Goal: Information Seeking & Learning: Learn about a topic

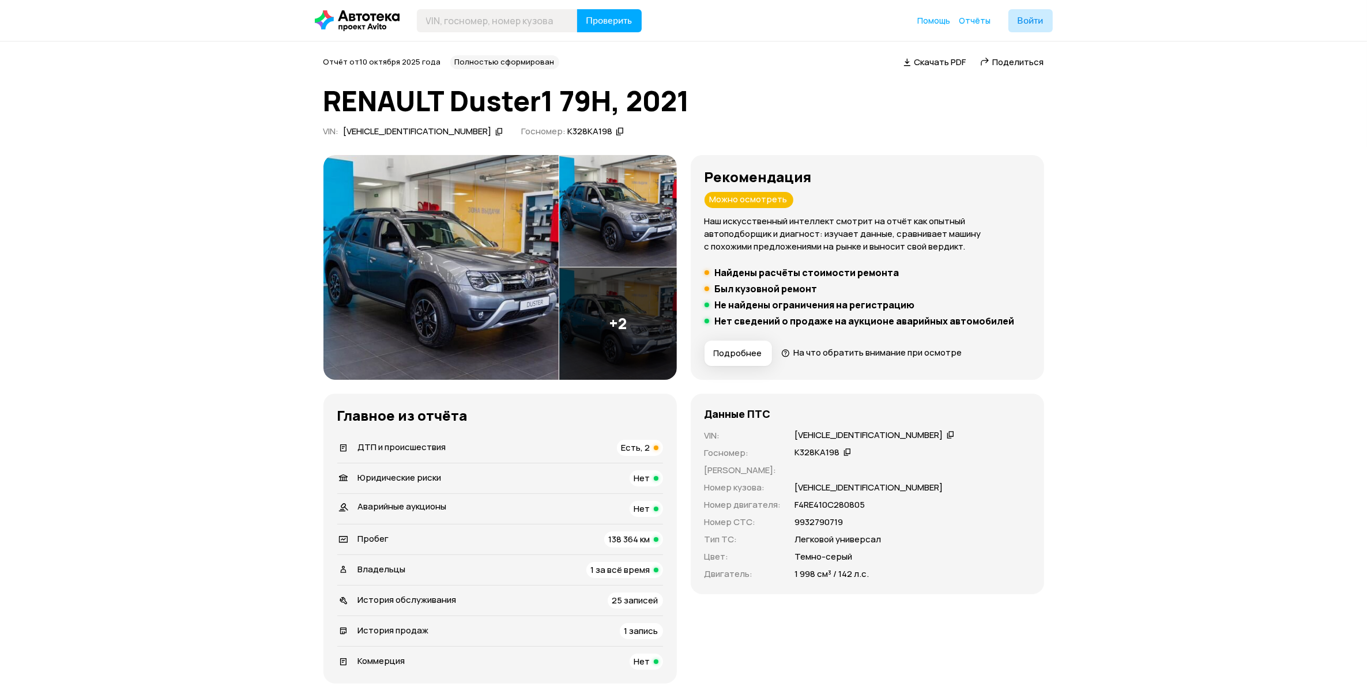
click at [646, 453] on span "Есть, 2" at bounding box center [636, 448] width 29 height 12
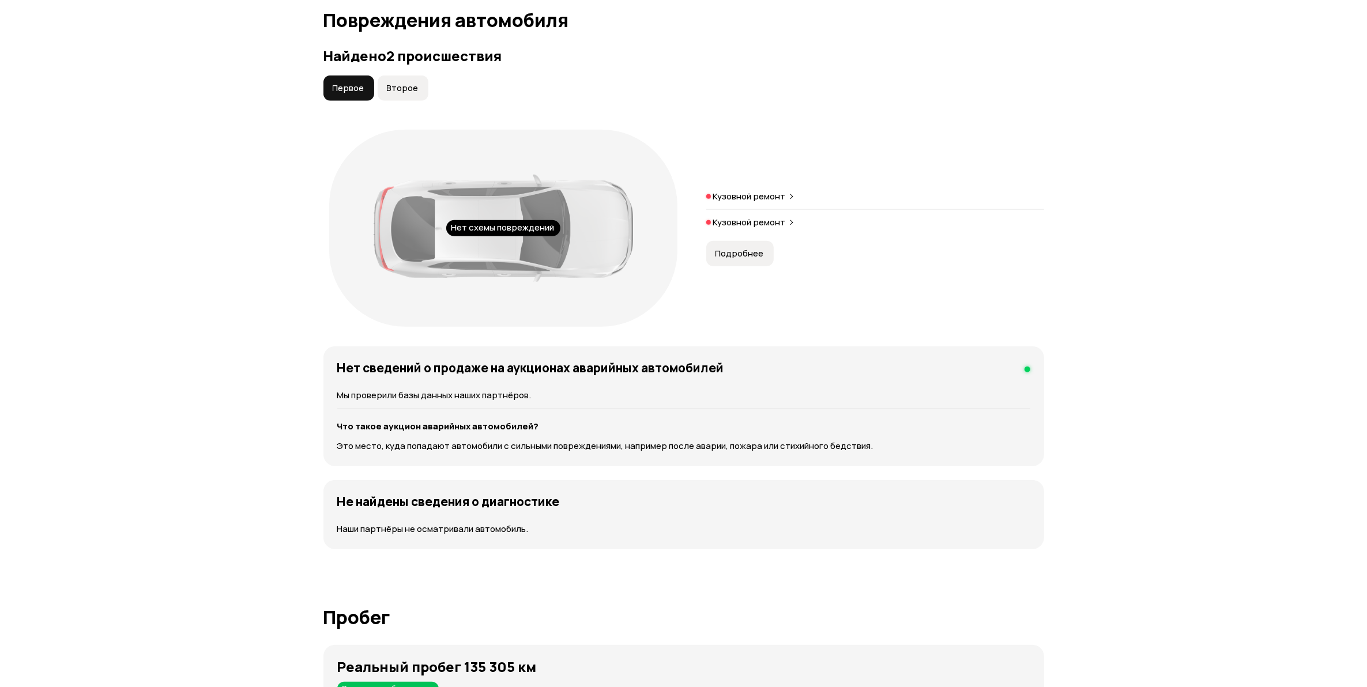
scroll to position [1195, 0]
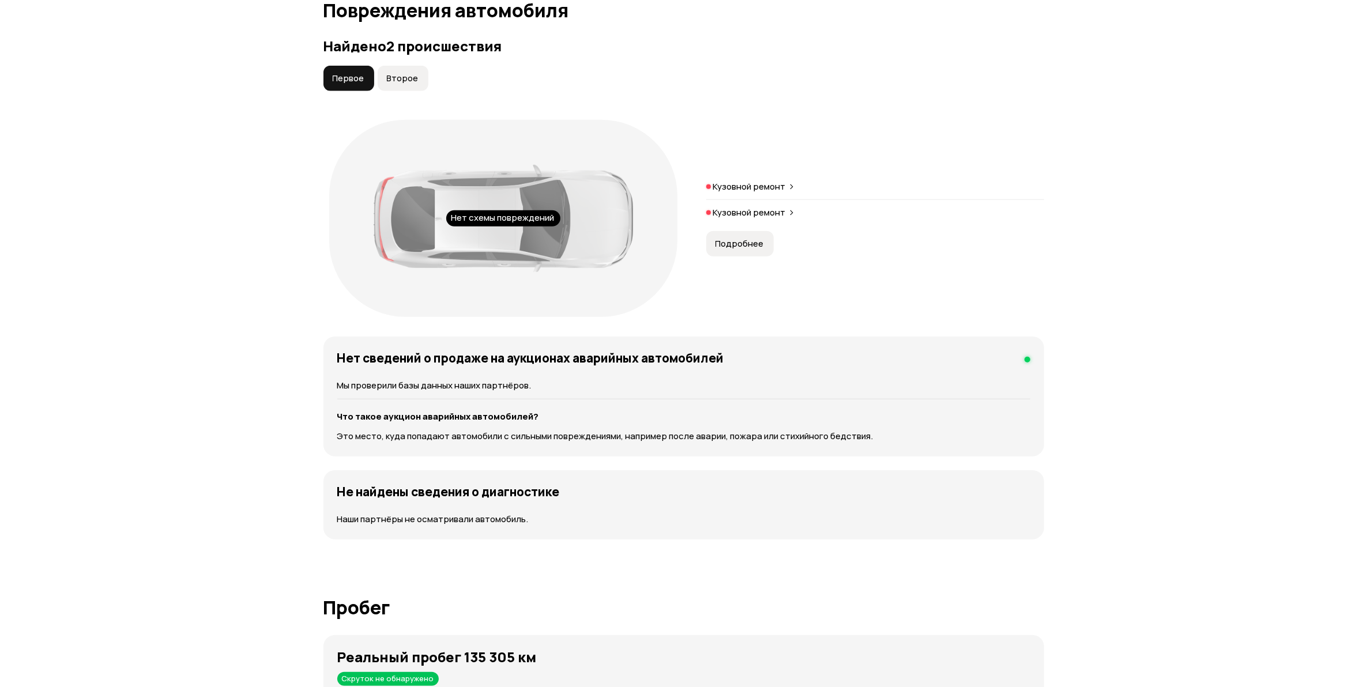
click at [412, 86] on button "Второе" at bounding box center [403, 78] width 51 height 25
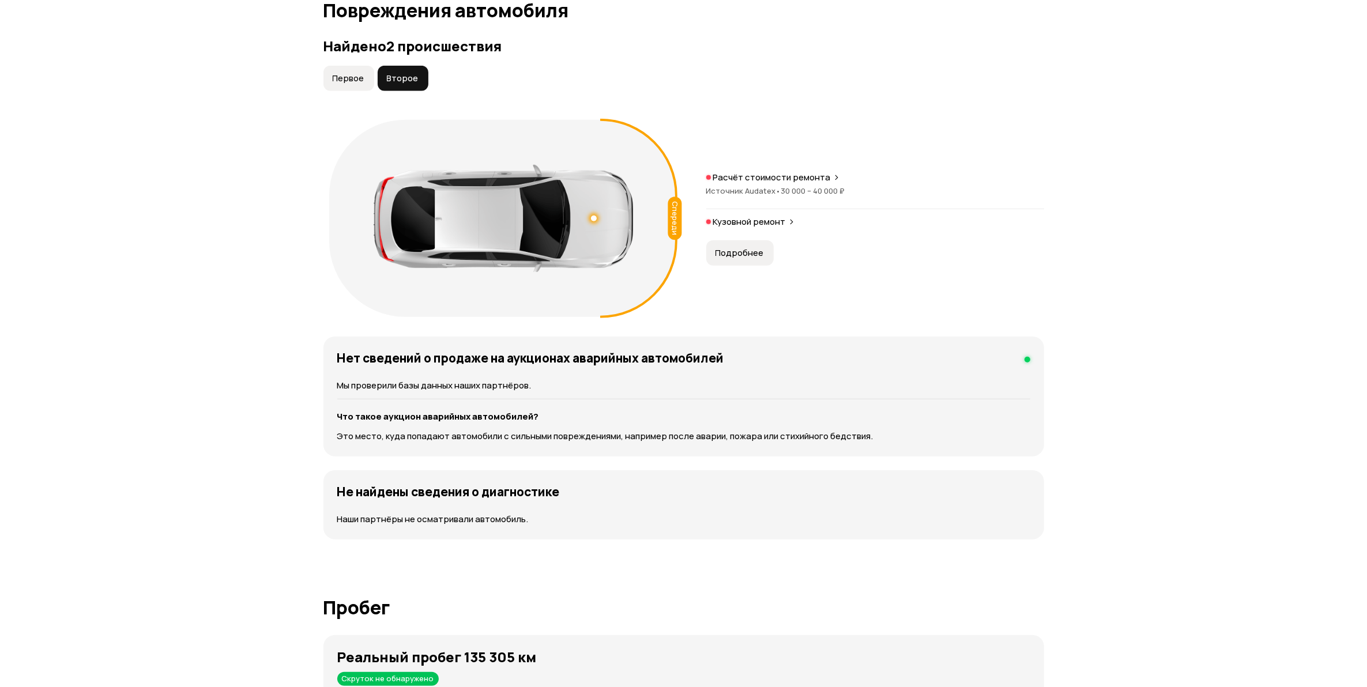
click at [365, 79] on button "Первое" at bounding box center [348, 78] width 51 height 25
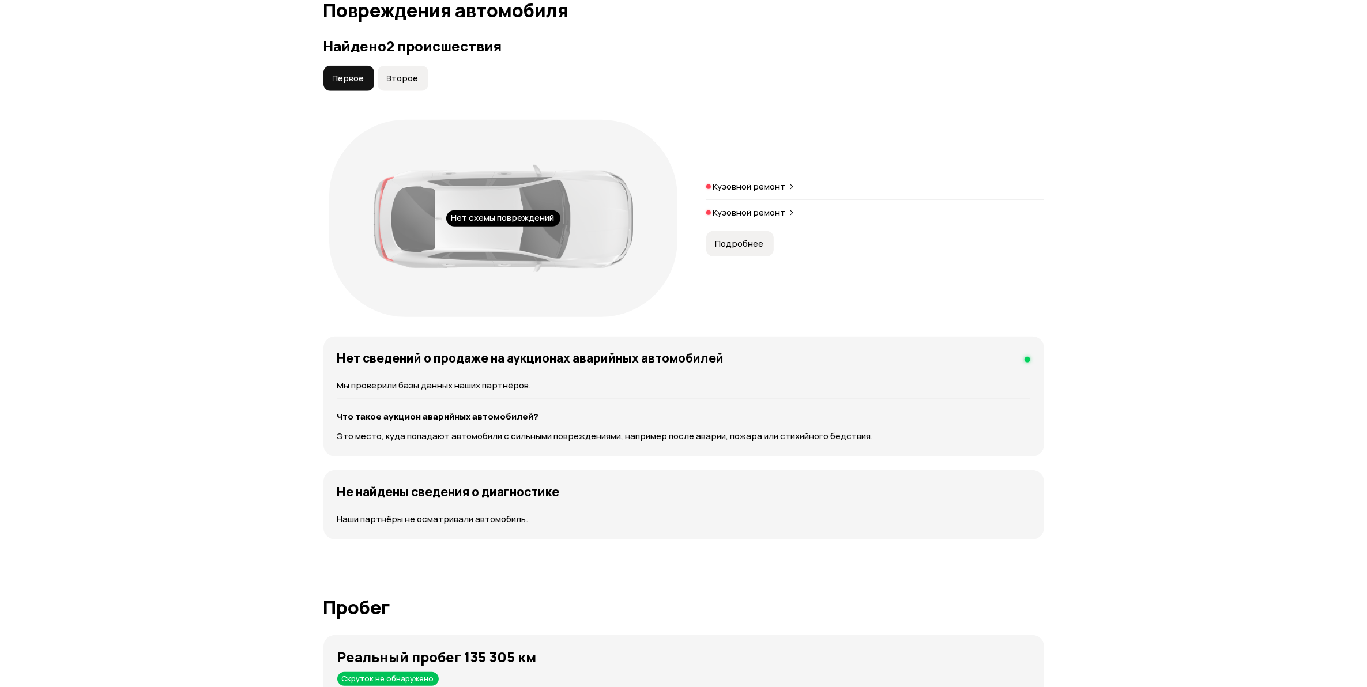
click at [765, 187] on p "Кузовной ремонт" at bounding box center [749, 187] width 73 height 12
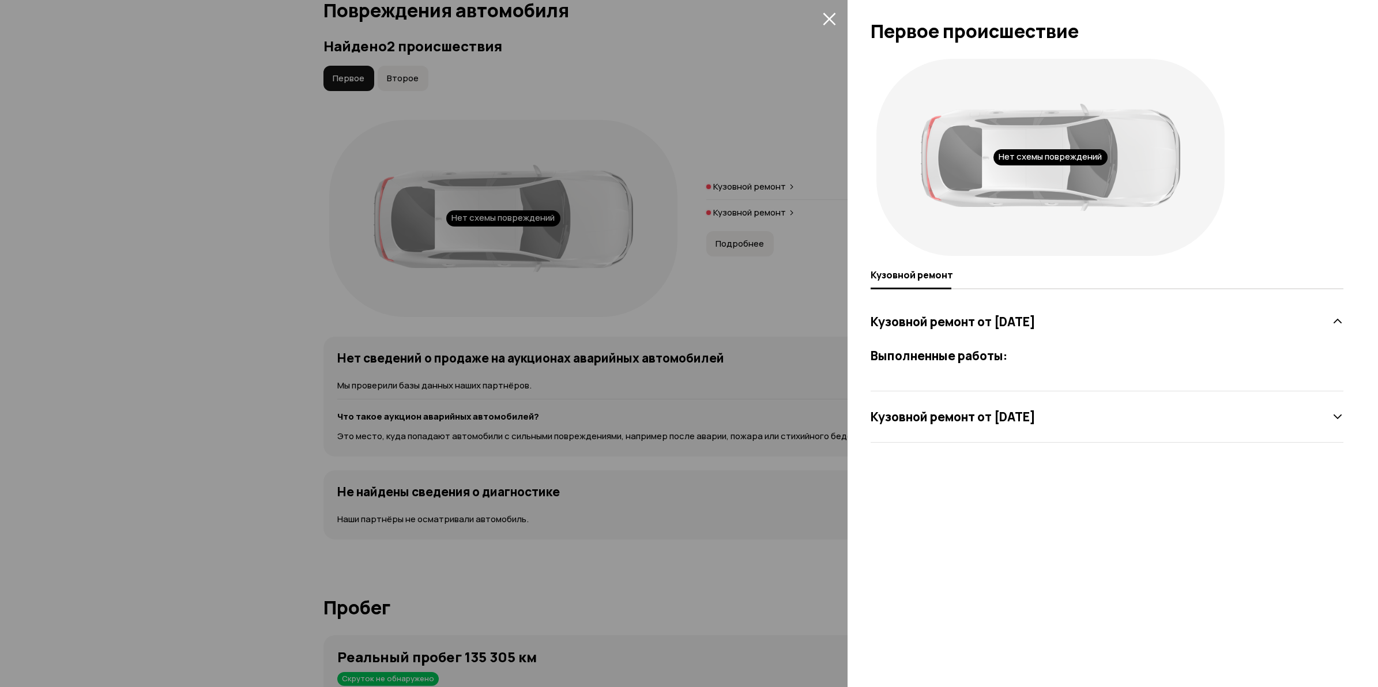
click at [1018, 427] on div "Кузовной ремонт от 30 сентября 2021 года" at bounding box center [1107, 416] width 473 height 23
click at [764, 204] on div at bounding box center [689, 343] width 1378 height 687
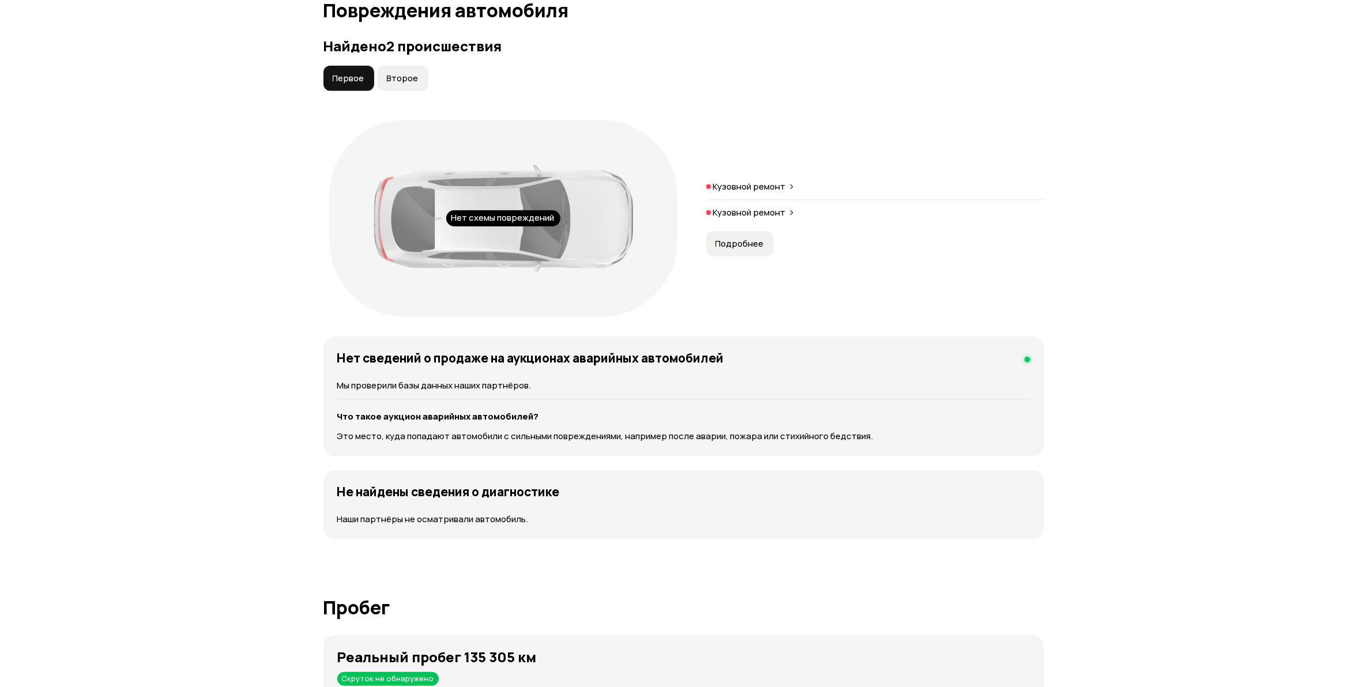
click at [398, 82] on span "Второе" at bounding box center [403, 79] width 32 height 12
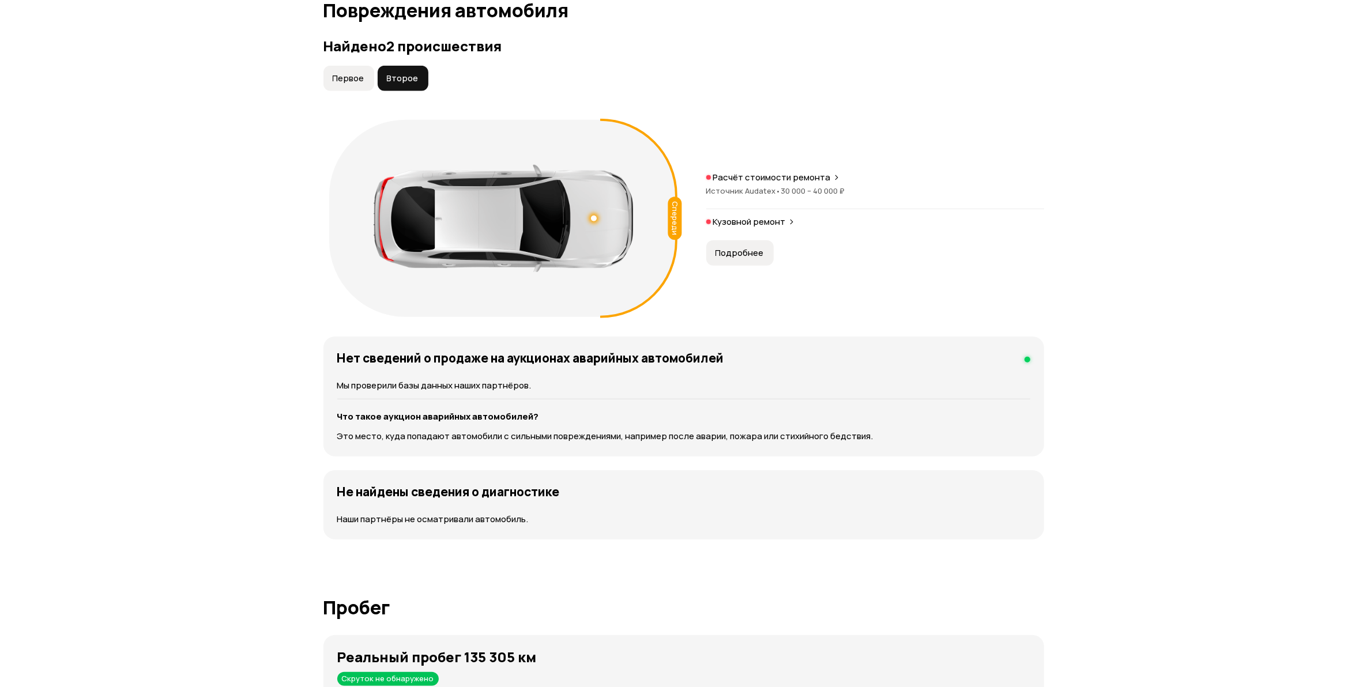
click at [786, 191] on span "30 000 – 40 000 ₽" at bounding box center [813, 191] width 64 height 10
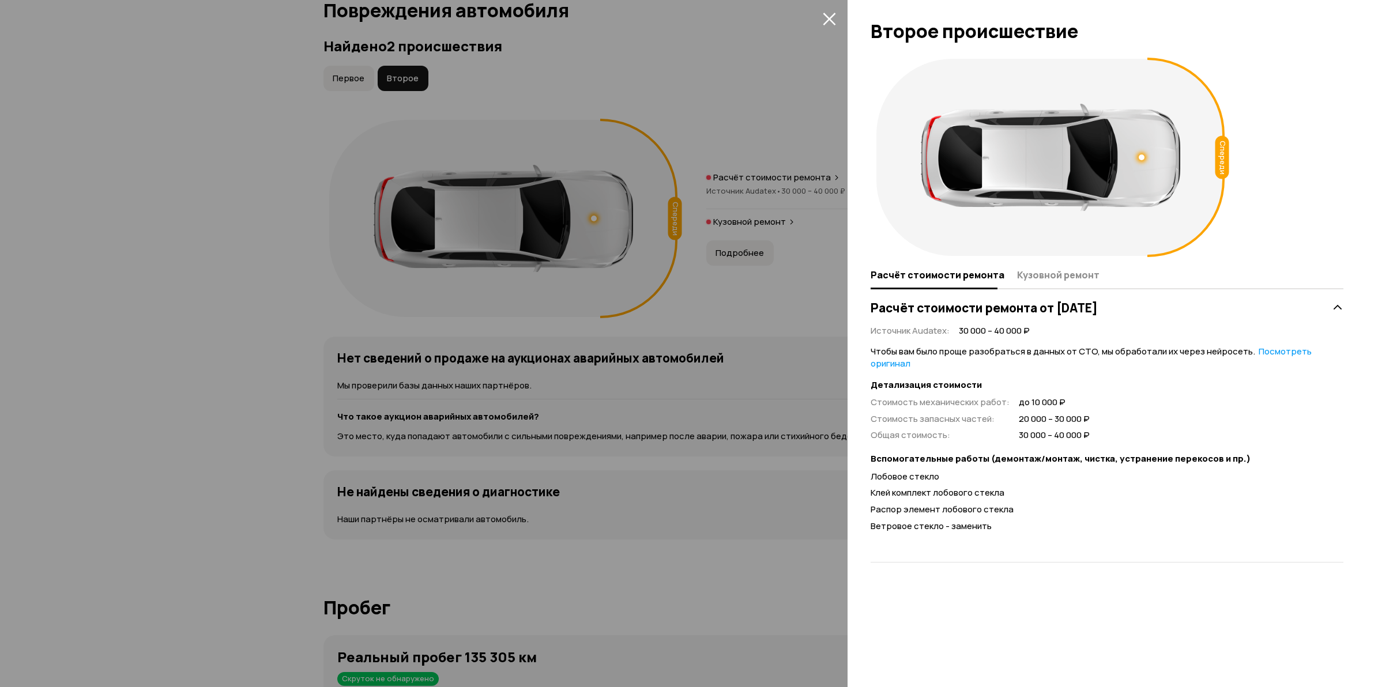
click at [275, 376] on div at bounding box center [689, 343] width 1378 height 687
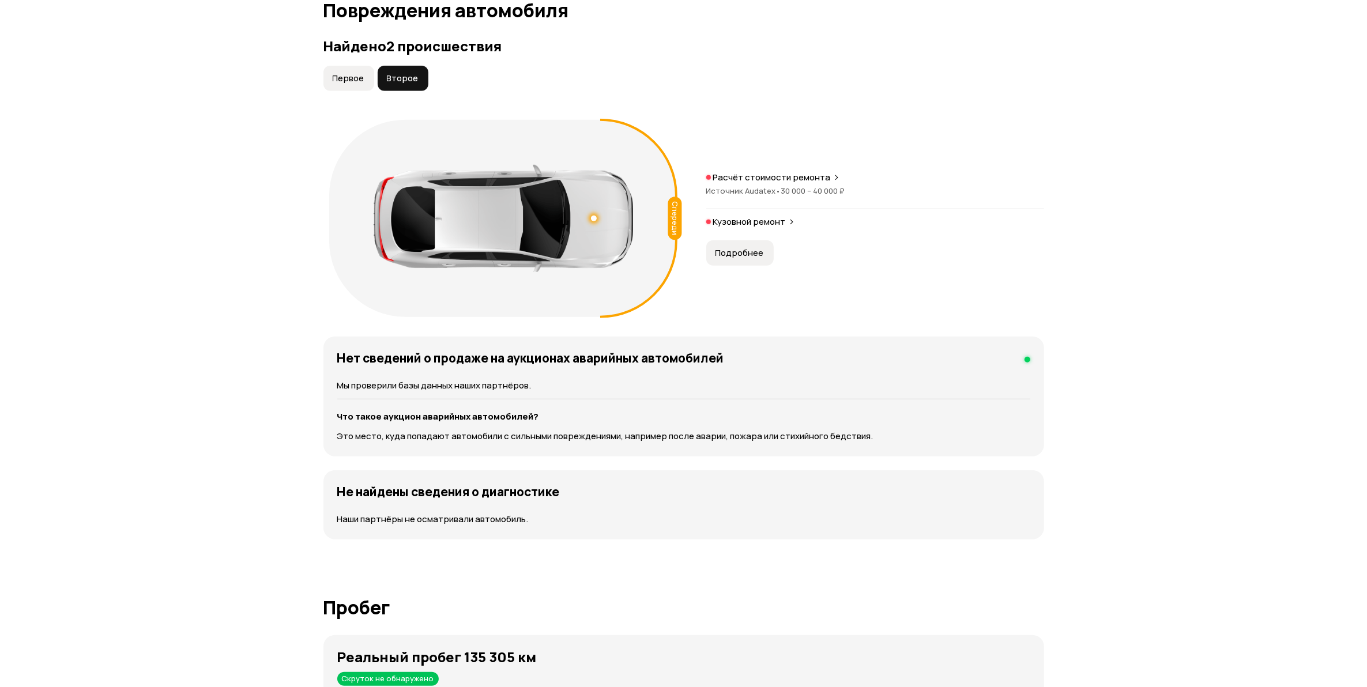
click at [734, 213] on div "Расчёт стоимости ремонта Источник Audatex • 30 000 – 40 000 ₽ Кузовной ремонт" at bounding box center [875, 203] width 338 height 63
click at [742, 216] on p "Кузовной ремонт" at bounding box center [749, 222] width 73 height 12
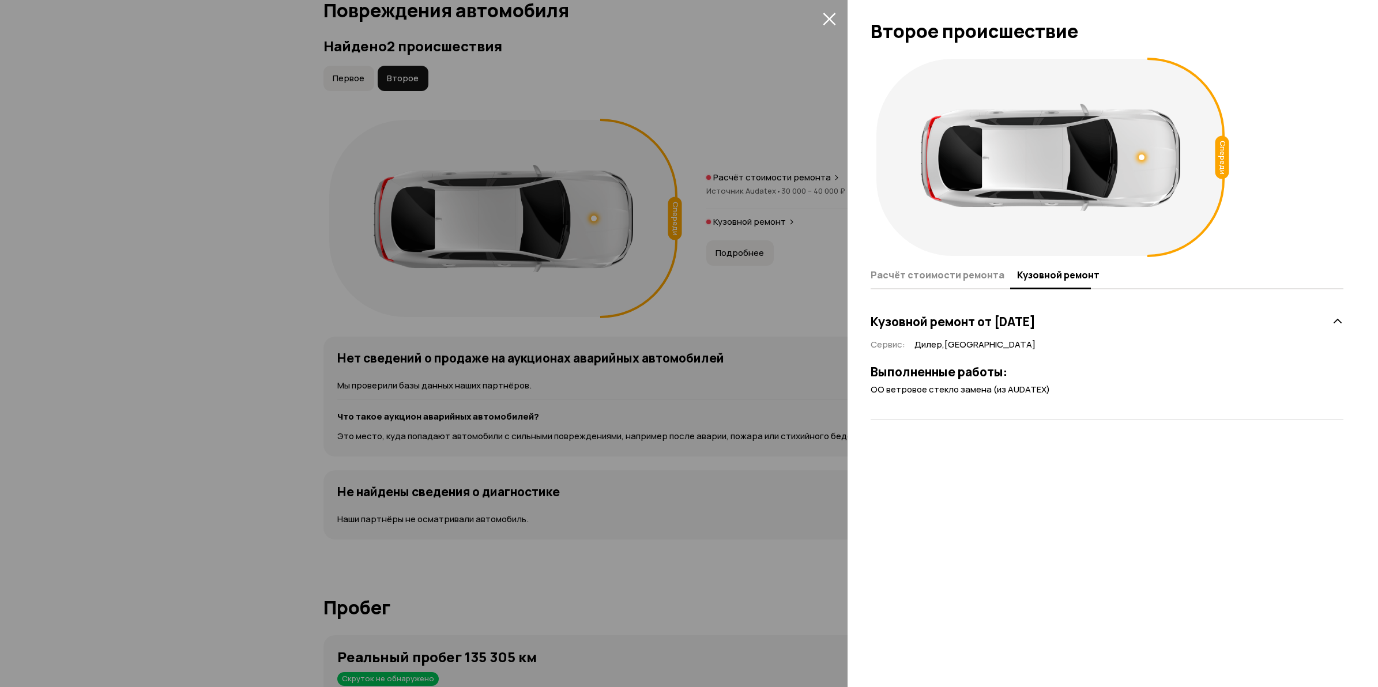
click at [212, 417] on div at bounding box center [689, 343] width 1378 height 687
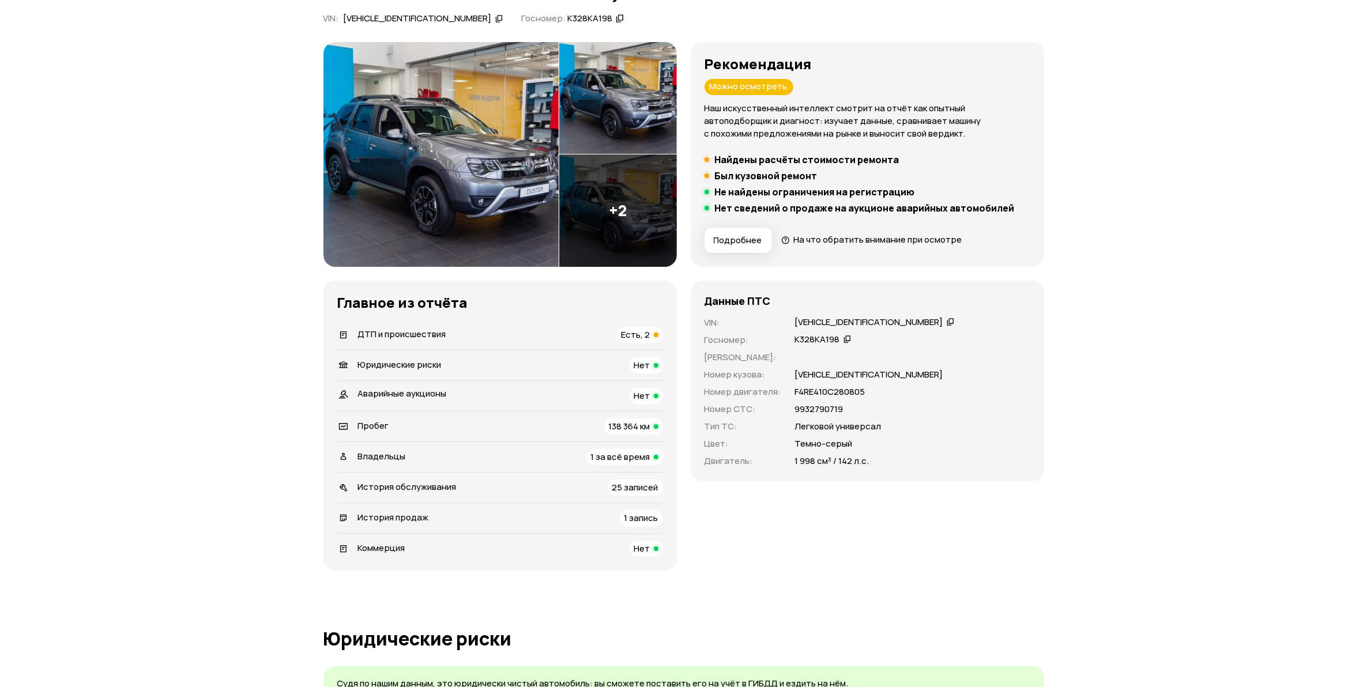
scroll to position [0, 0]
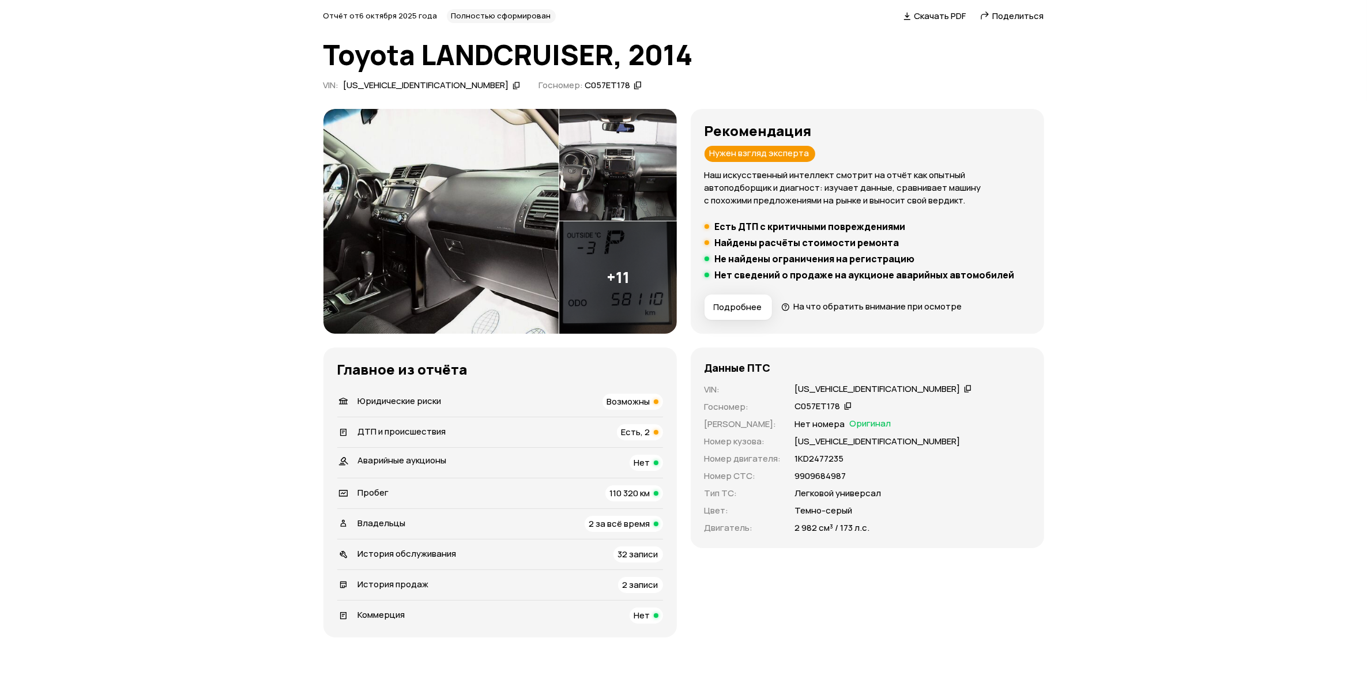
scroll to position [72, 0]
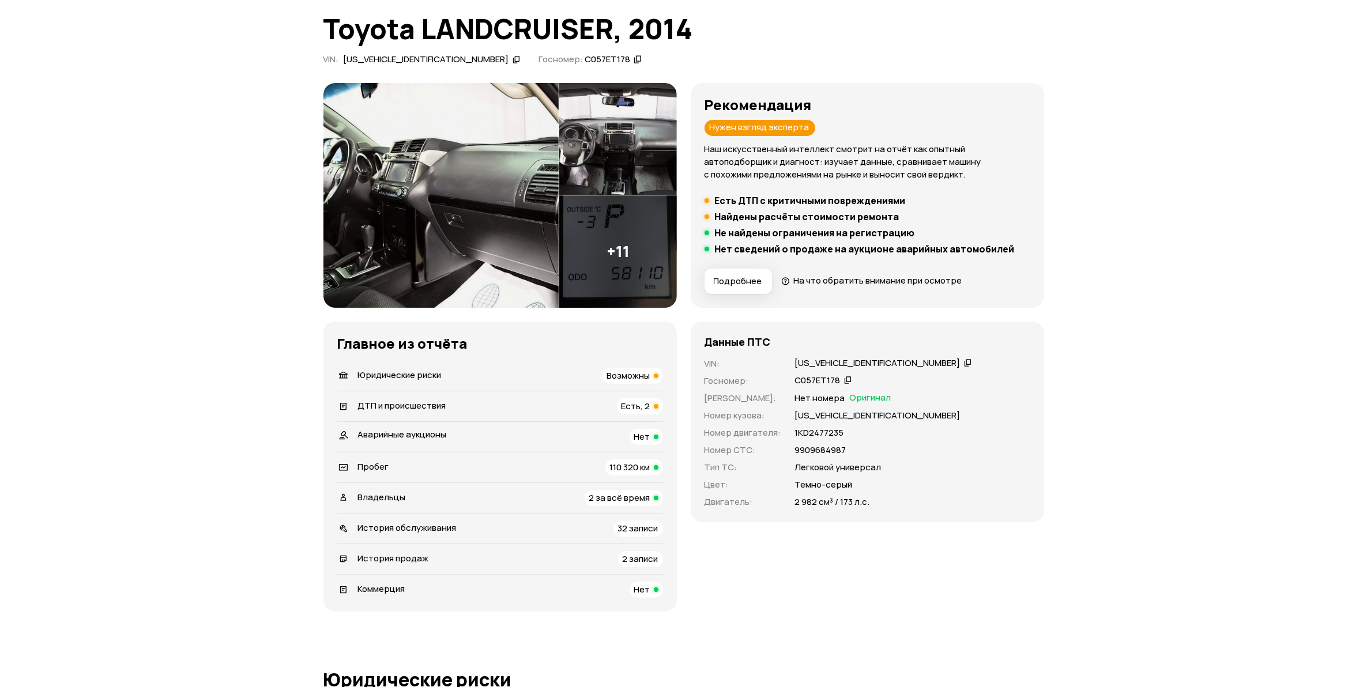
click at [627, 373] on span "Возможны" at bounding box center [628, 376] width 43 height 12
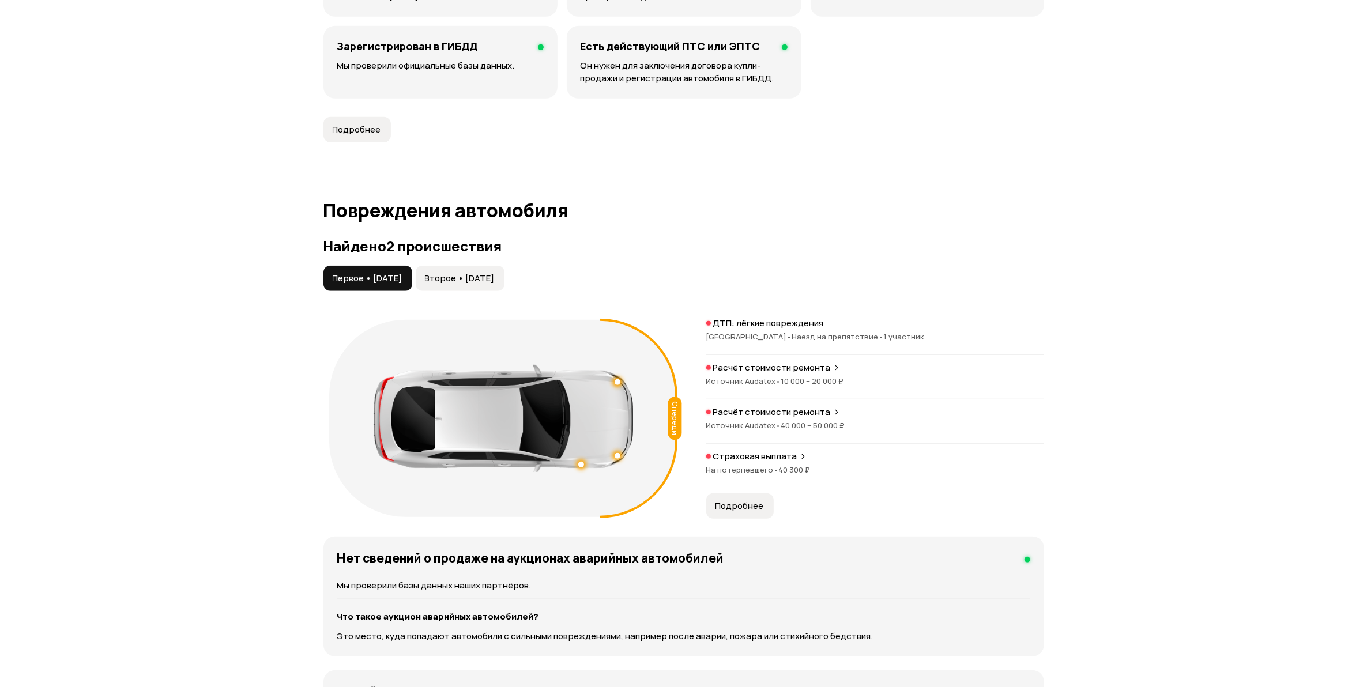
scroll to position [1102, 0]
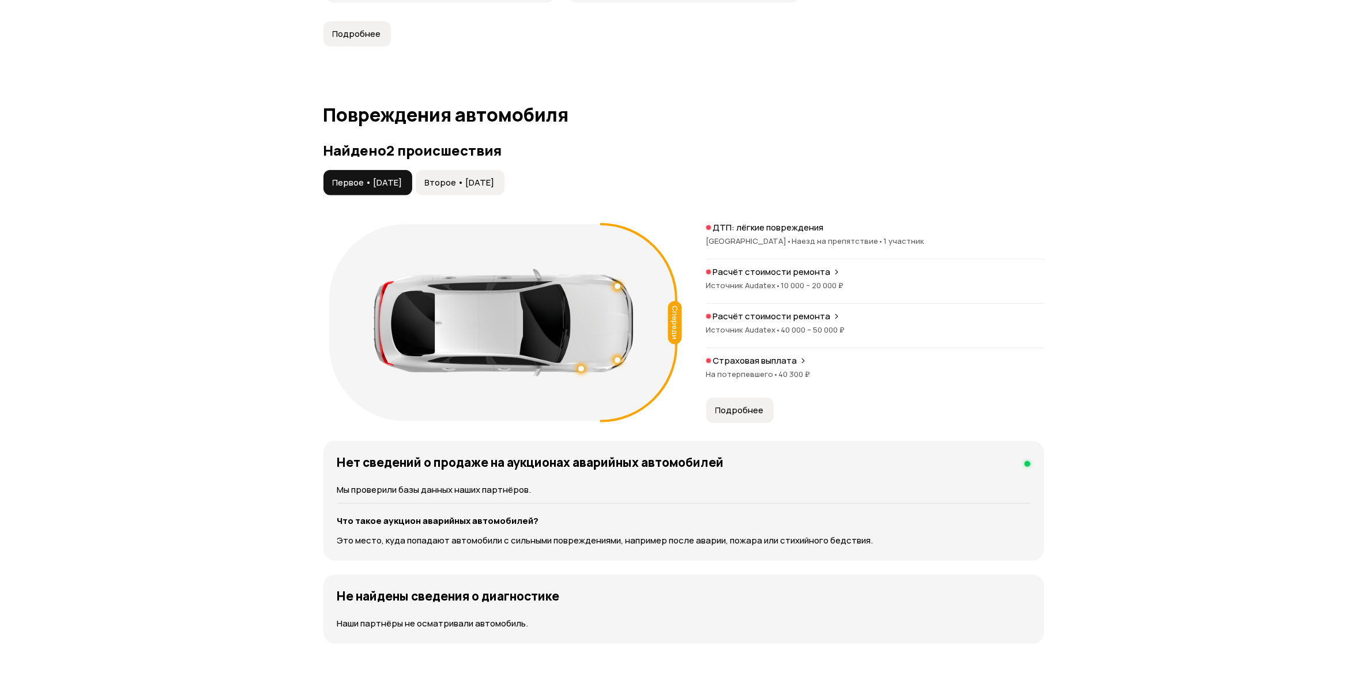
click at [487, 177] on span "Второе • [DATE]" at bounding box center [460, 183] width 70 height 12
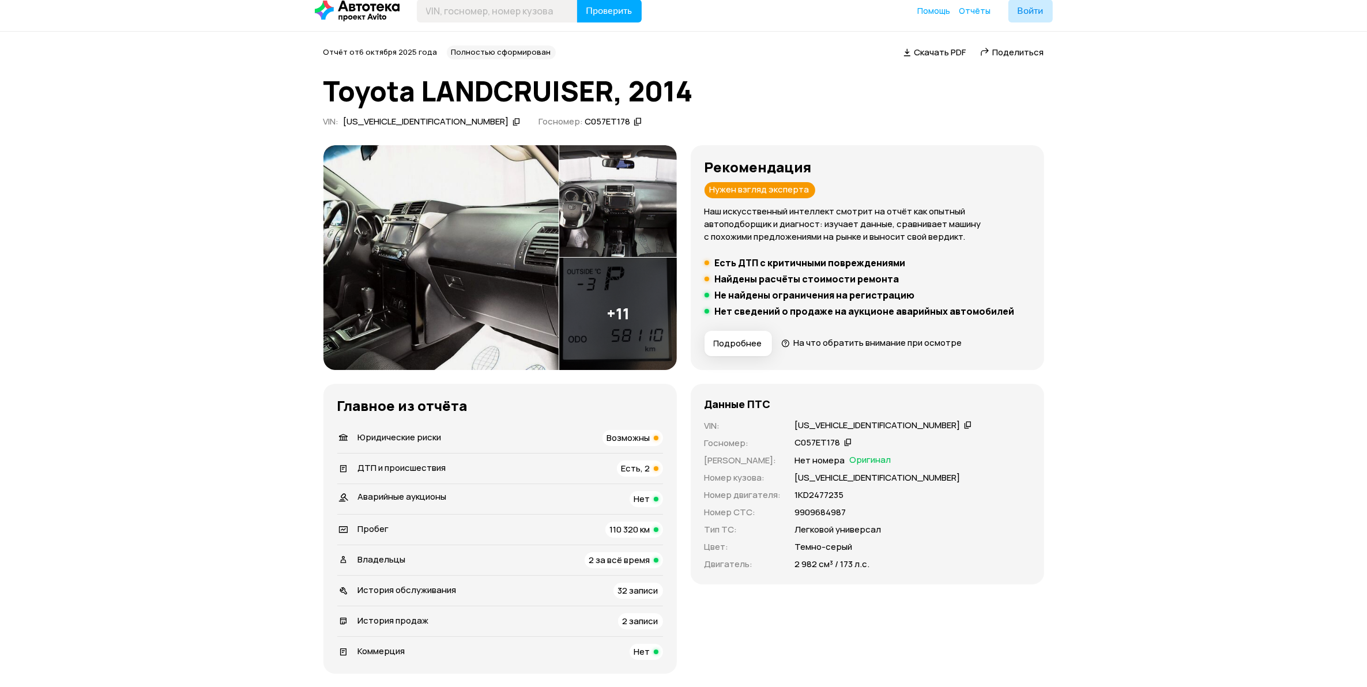
scroll to position [0, 0]
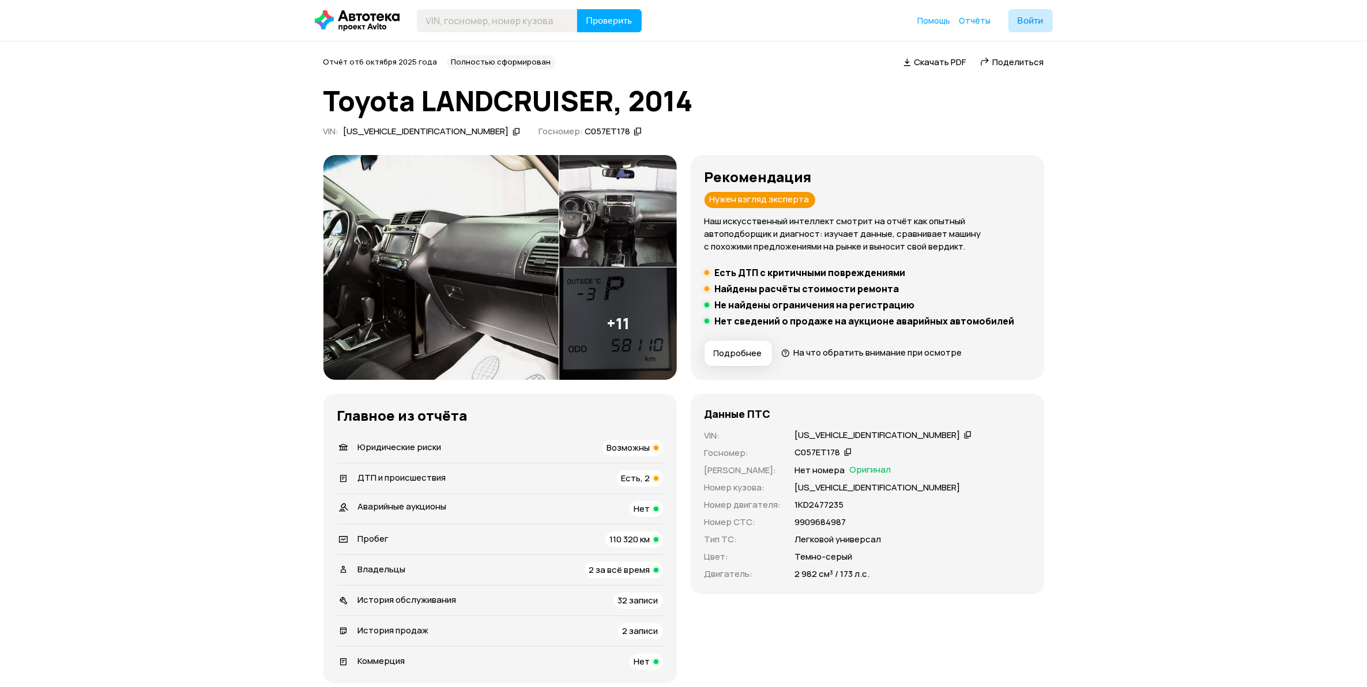
click at [456, 292] on img at bounding box center [440, 267] width 235 height 225
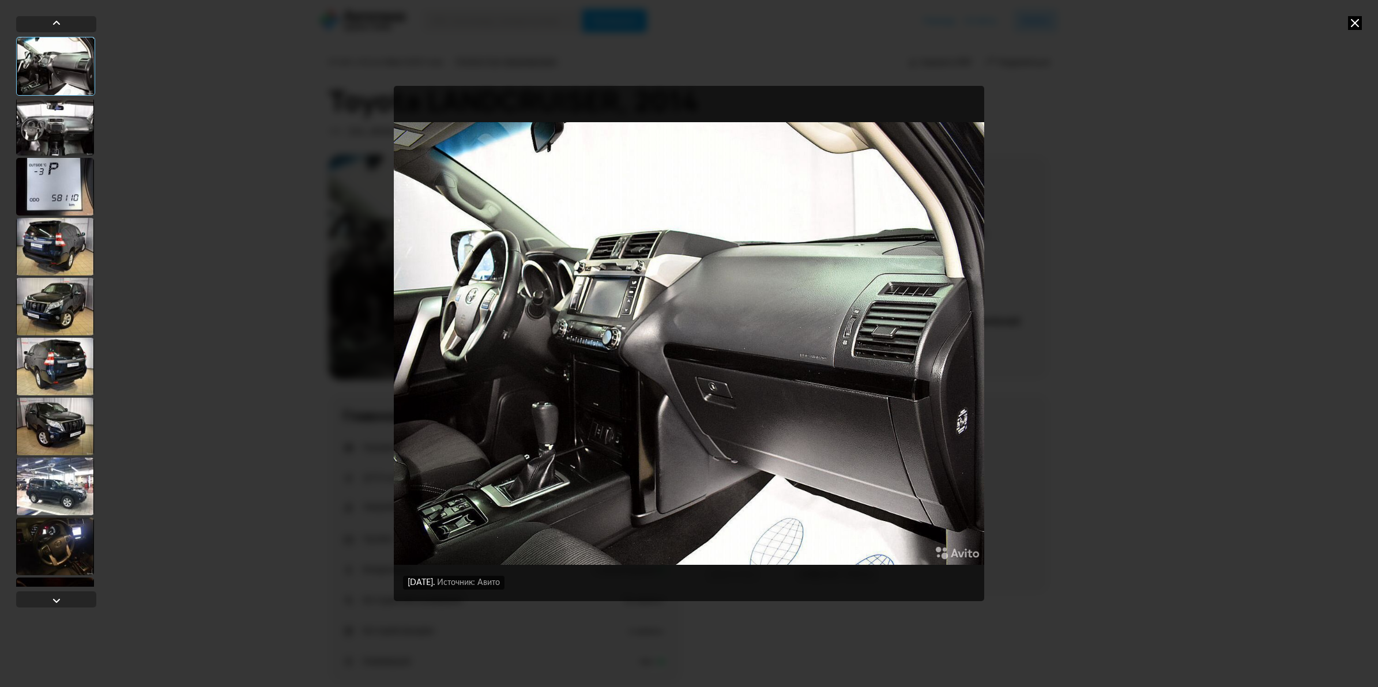
click at [50, 250] on div at bounding box center [55, 247] width 78 height 58
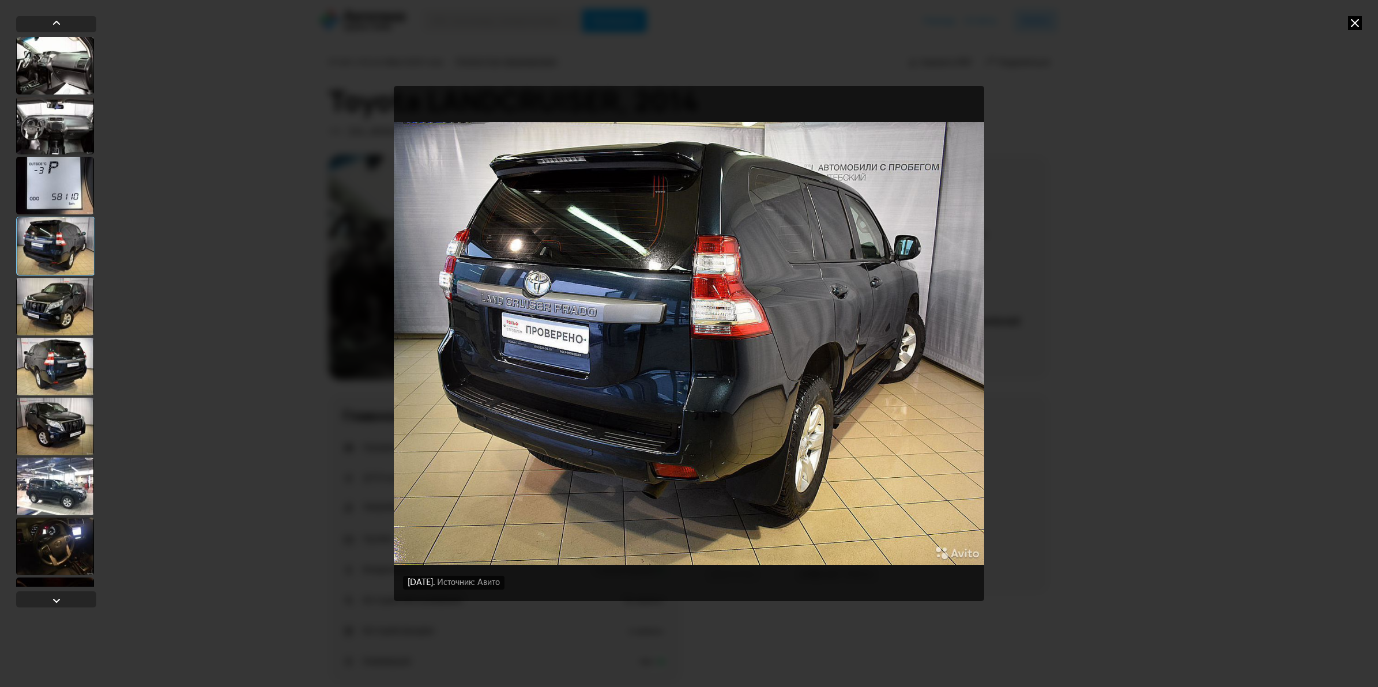
click at [54, 307] on div at bounding box center [55, 307] width 78 height 58
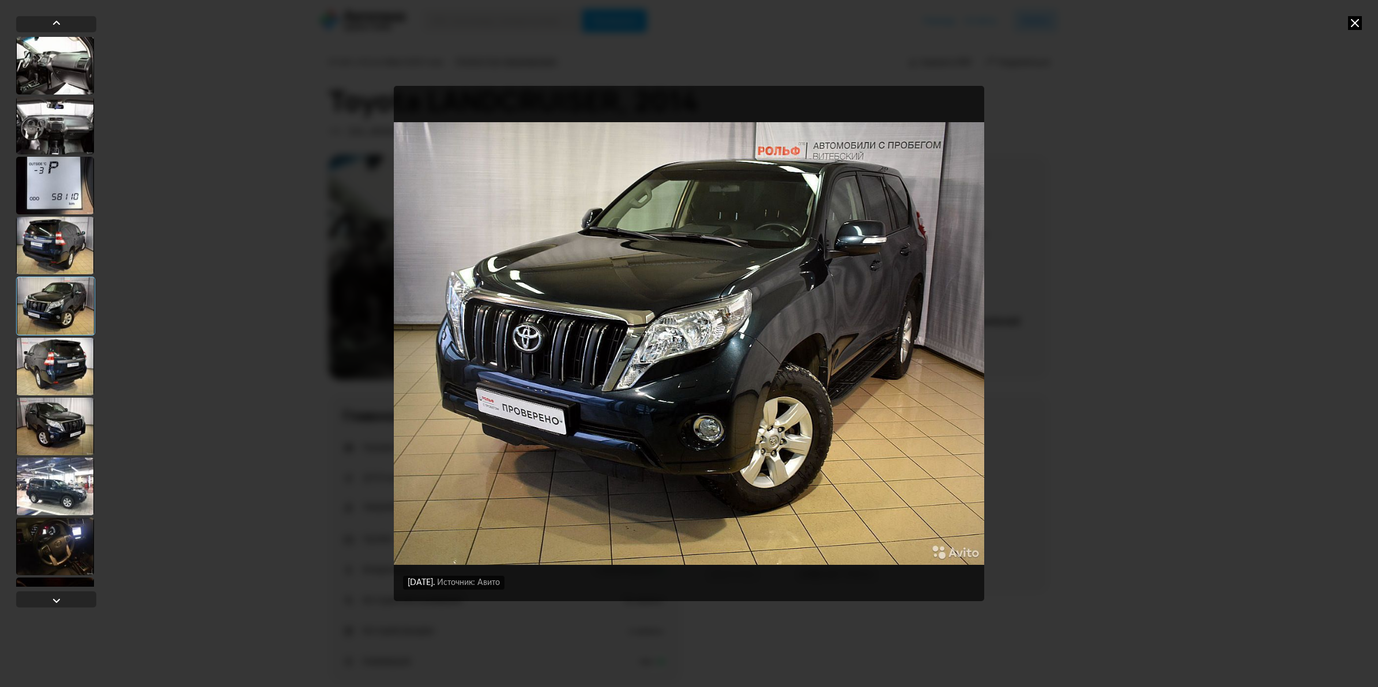
click at [54, 338] on div at bounding box center [55, 367] width 78 height 58
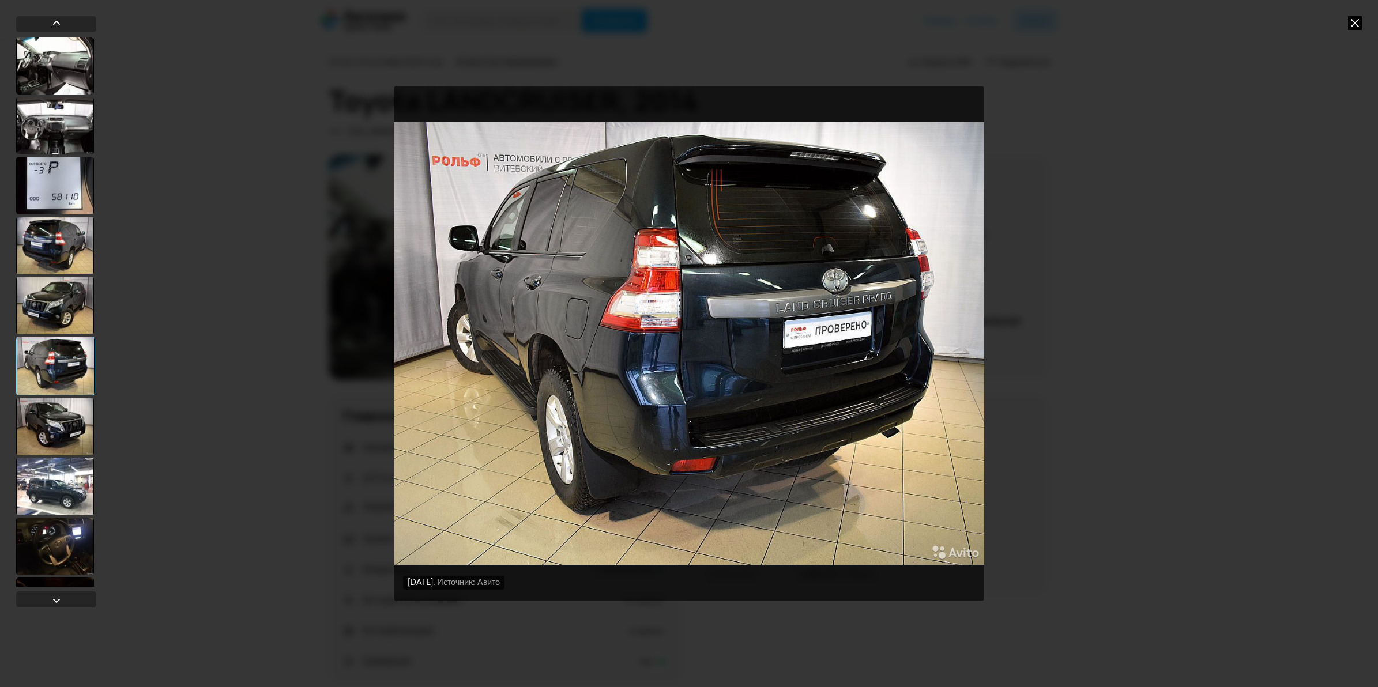
drag, startPoint x: 64, startPoint y: 528, endPoint x: 86, endPoint y: 522, distance: 23.2
click at [64, 531] on div at bounding box center [55, 547] width 78 height 58
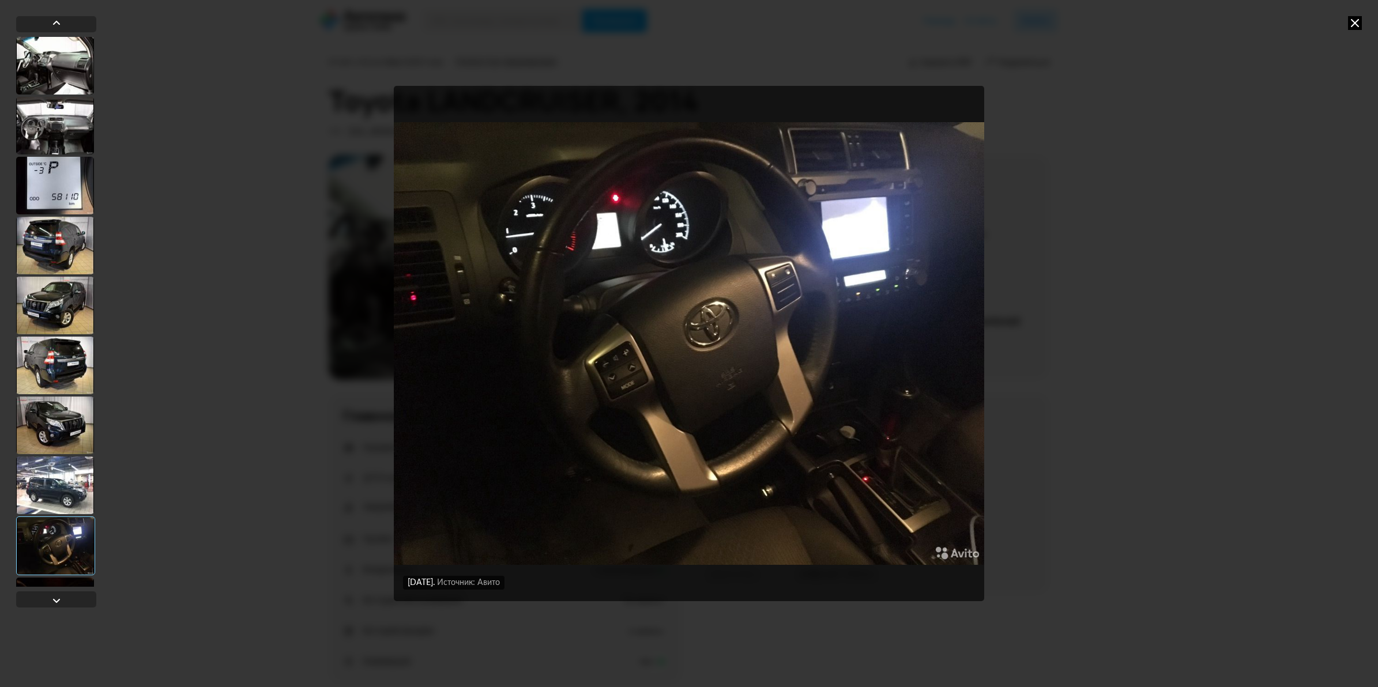
click at [1351, 21] on icon at bounding box center [1355, 23] width 14 height 14
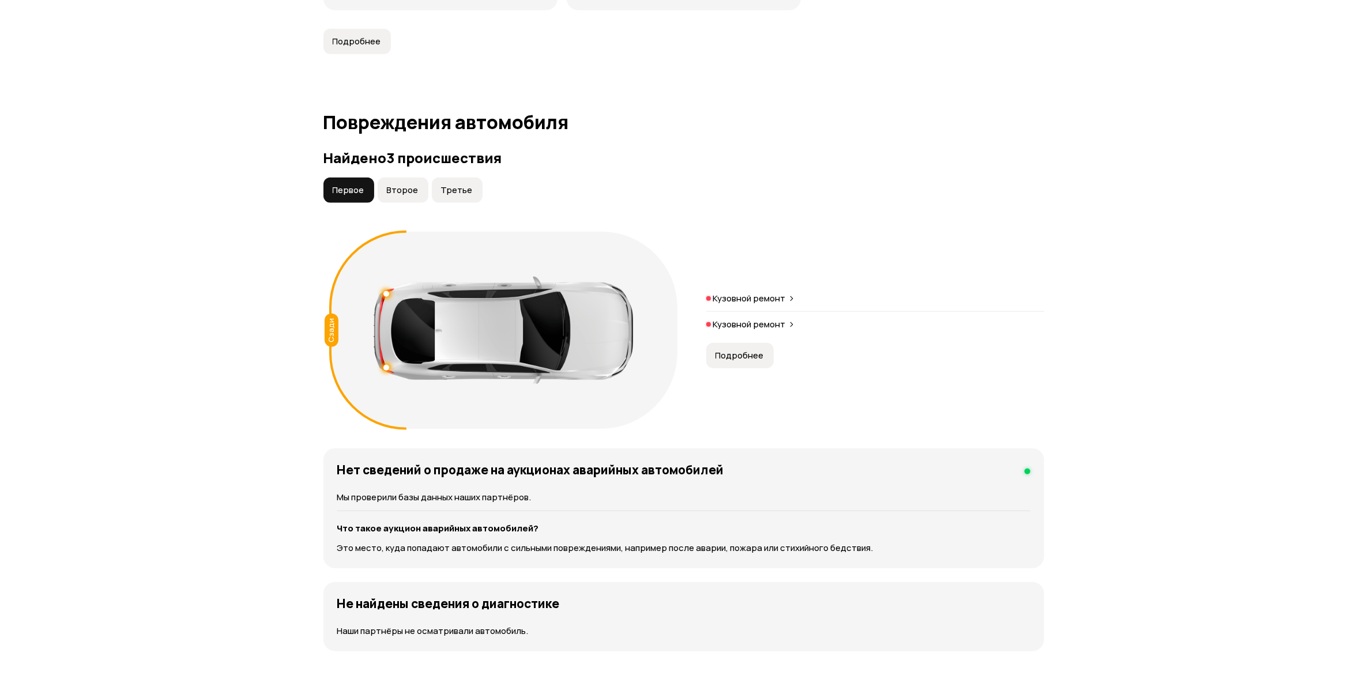
scroll to position [1081, 0]
click at [392, 195] on span "Второе" at bounding box center [403, 192] width 32 height 12
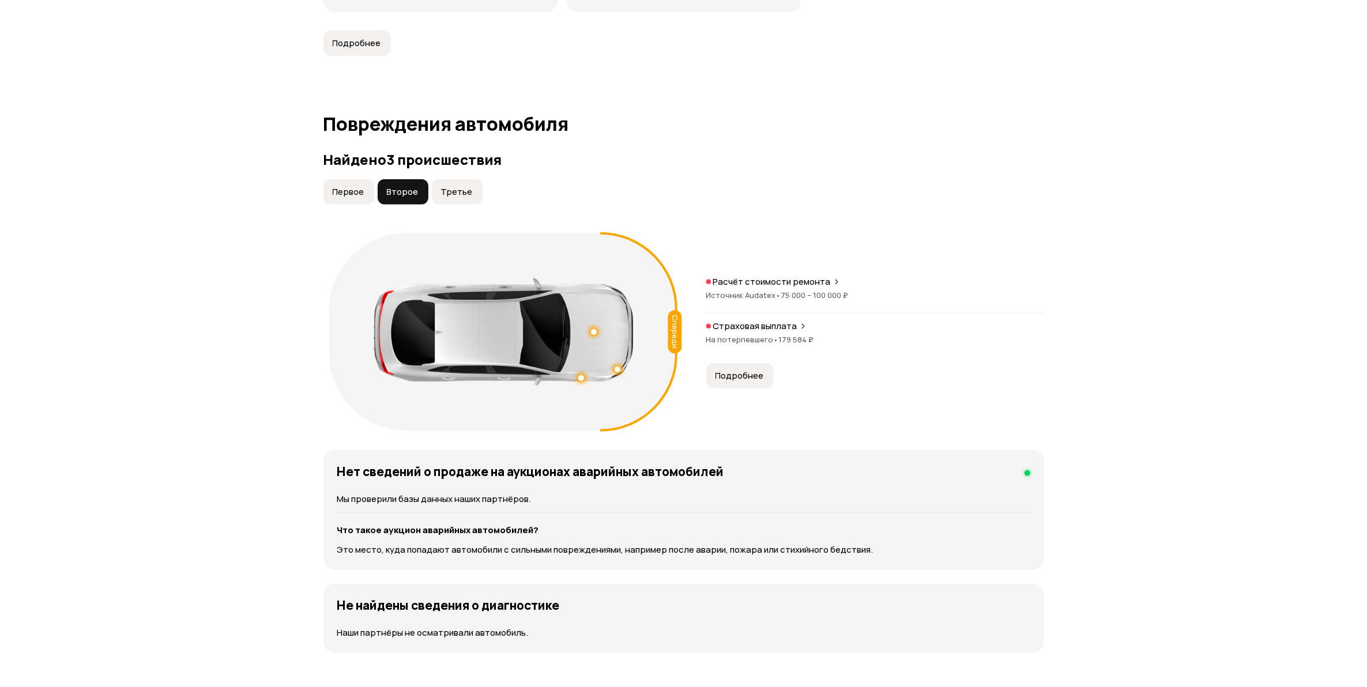
click at [447, 195] on span "Третье" at bounding box center [457, 192] width 32 height 12
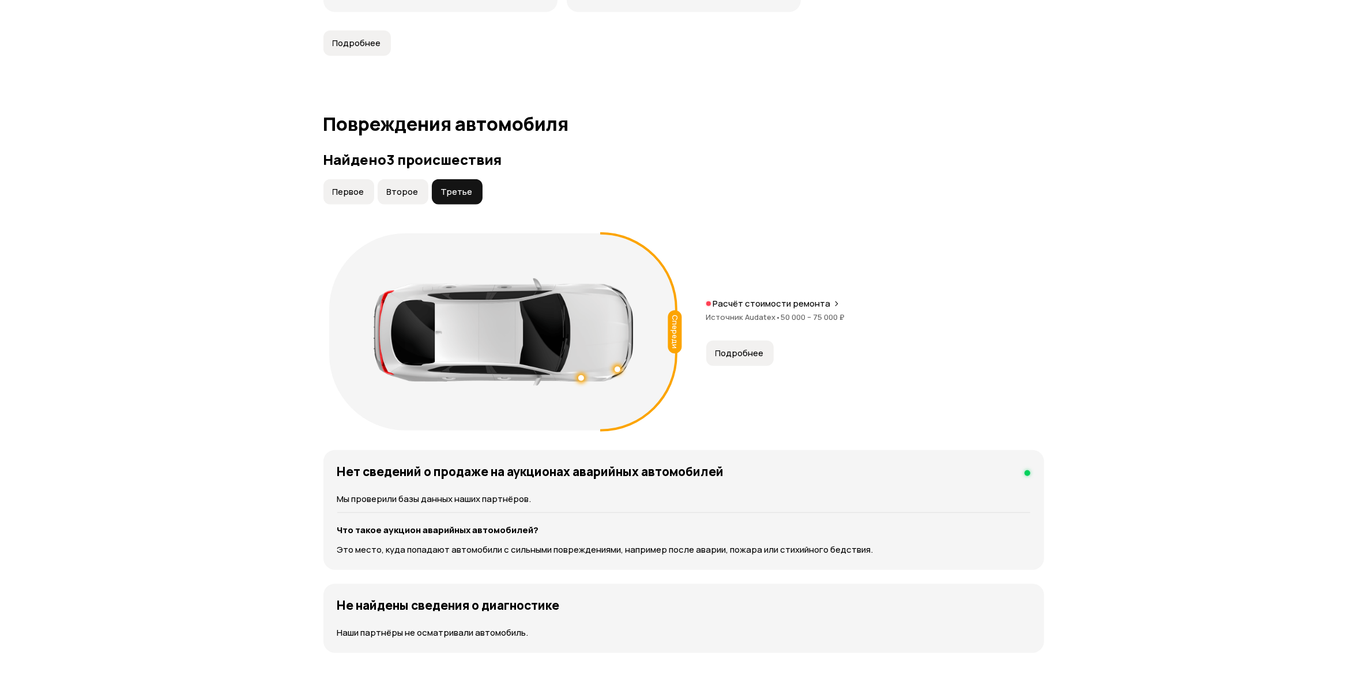
click at [407, 190] on span "Второе" at bounding box center [403, 192] width 32 height 12
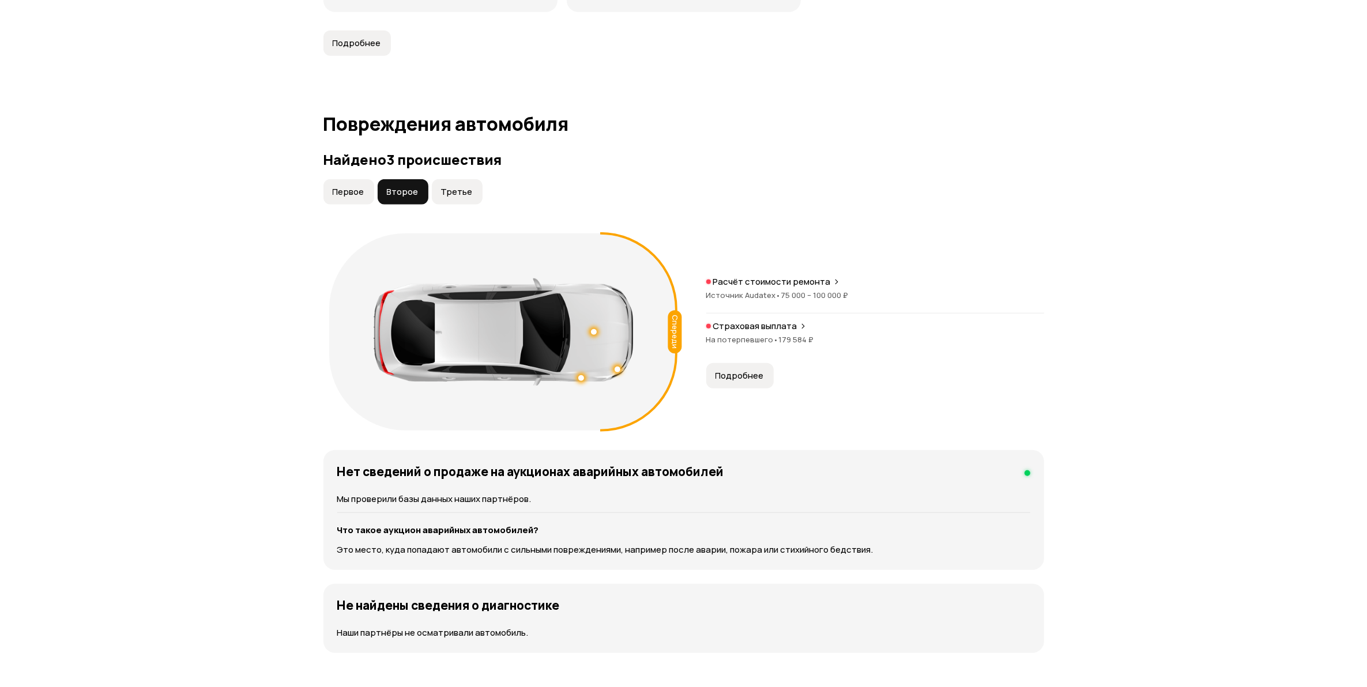
click at [356, 185] on button "Первое" at bounding box center [348, 191] width 51 height 25
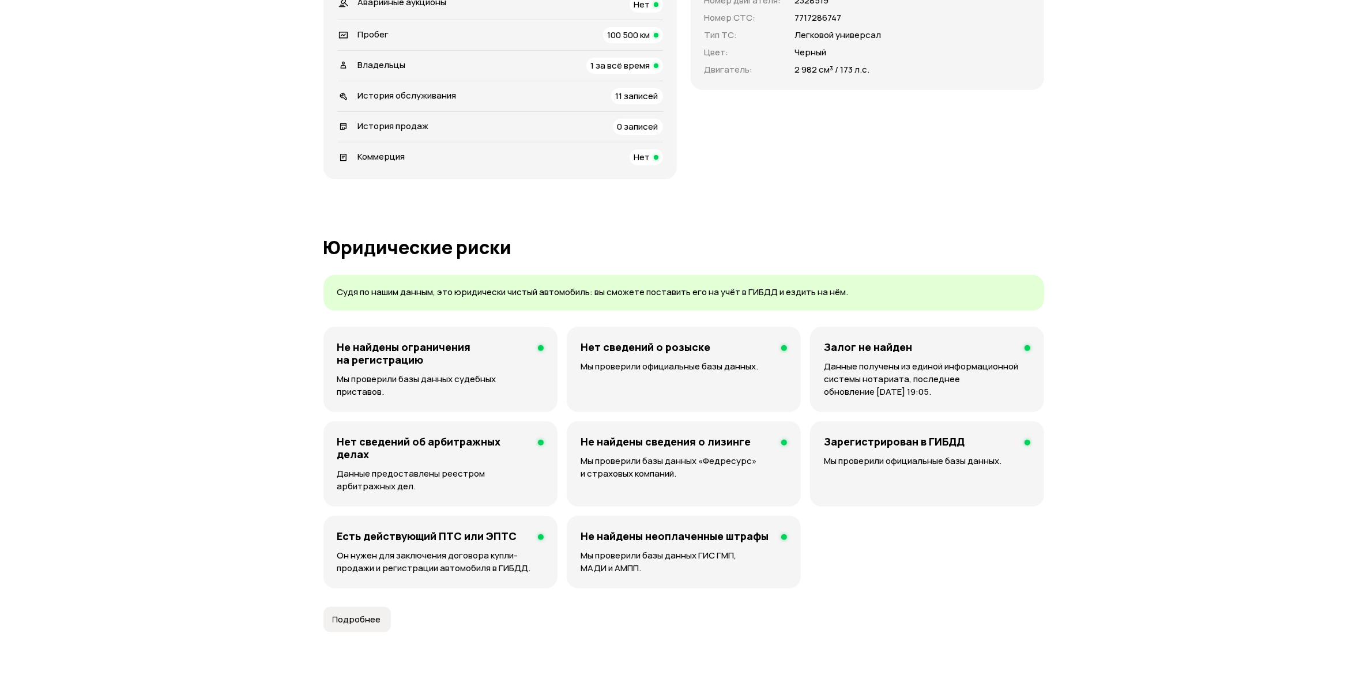
scroll to position [0, 0]
